Goal: Task Accomplishment & Management: Manage account settings

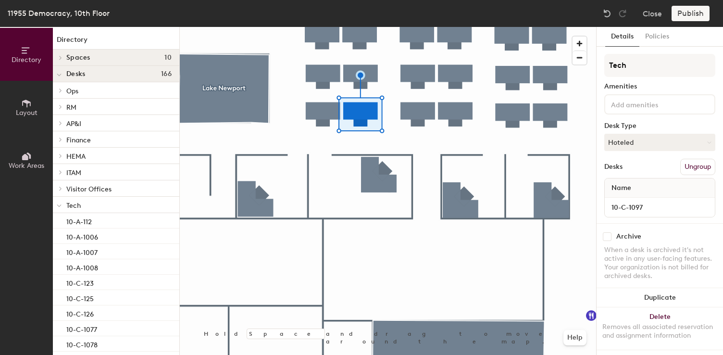
scroll to position [2, 0]
click at [661, 8] on button "Close" at bounding box center [652, 13] width 19 height 15
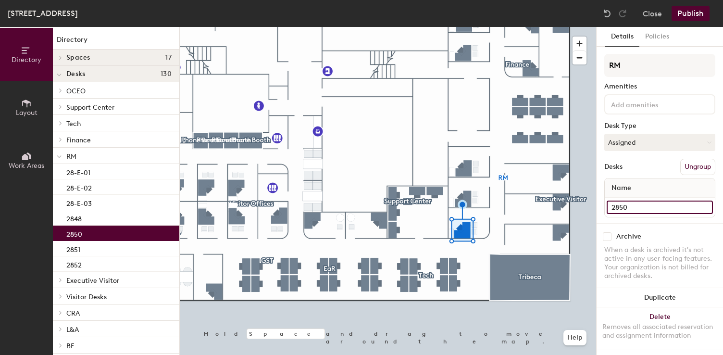
click at [626, 208] on input "2850" at bounding box center [660, 207] width 106 height 13
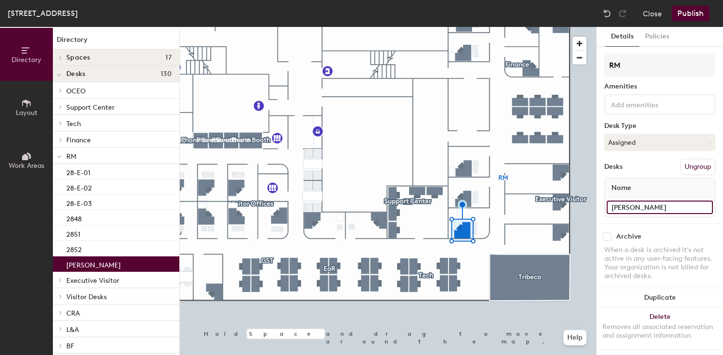
type input "Matthew Griffin"
click at [688, 15] on button "Publish" at bounding box center [691, 13] width 38 height 15
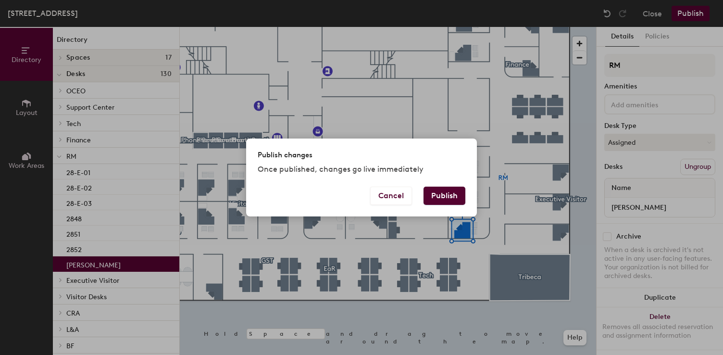
click at [450, 202] on button "Publish" at bounding box center [445, 196] width 42 height 18
